Goal: Task Accomplishment & Management: Manage account settings

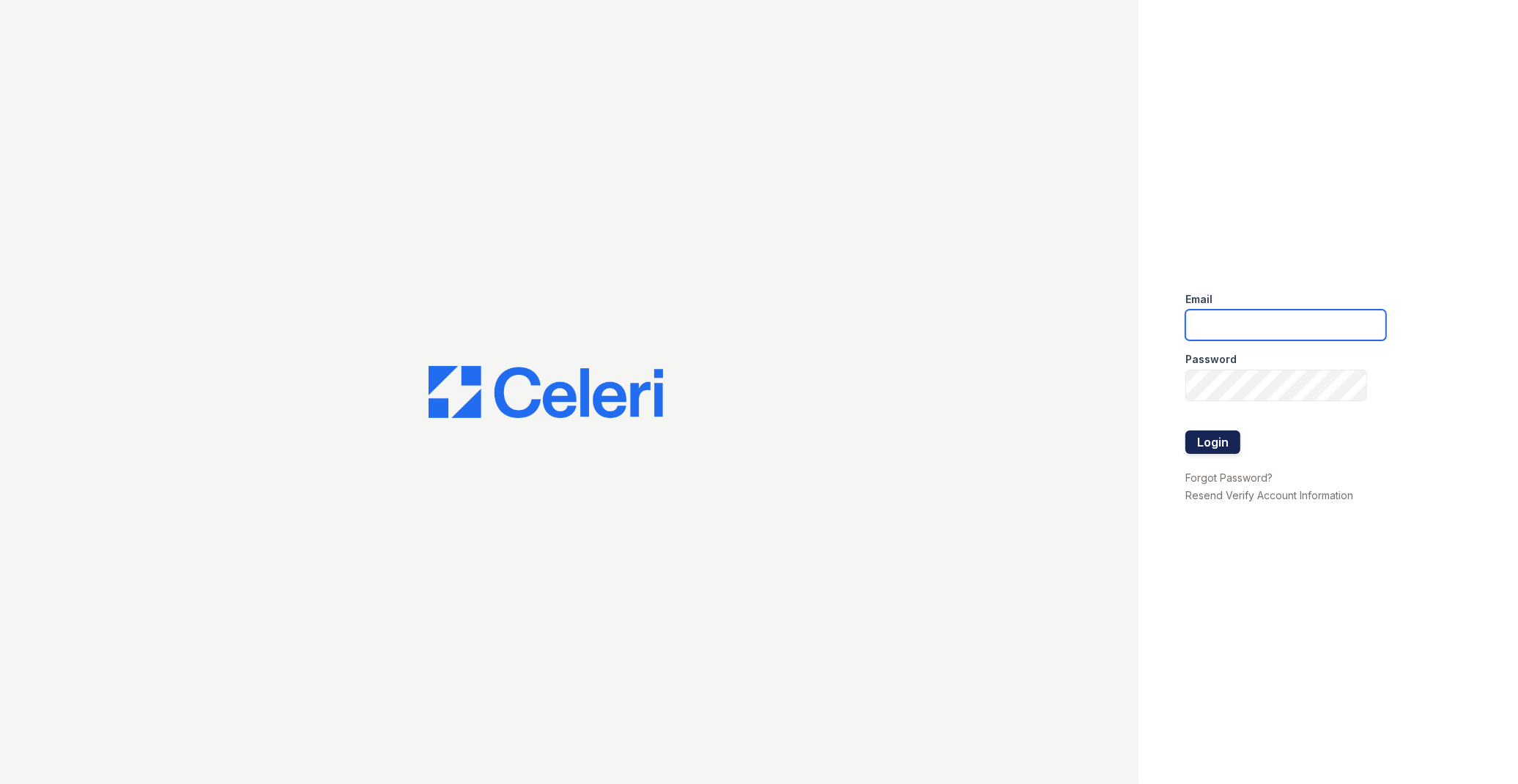
type input "spearscreekpm@dlhproperties.net"
click at [1204, 437] on button "Login" at bounding box center [1213, 442] width 55 height 23
type input "spearscreekpm@dlhproperties.net"
click at [1232, 451] on button "Login" at bounding box center [1213, 442] width 55 height 23
